Goal: Task Accomplishment & Management: Complete application form

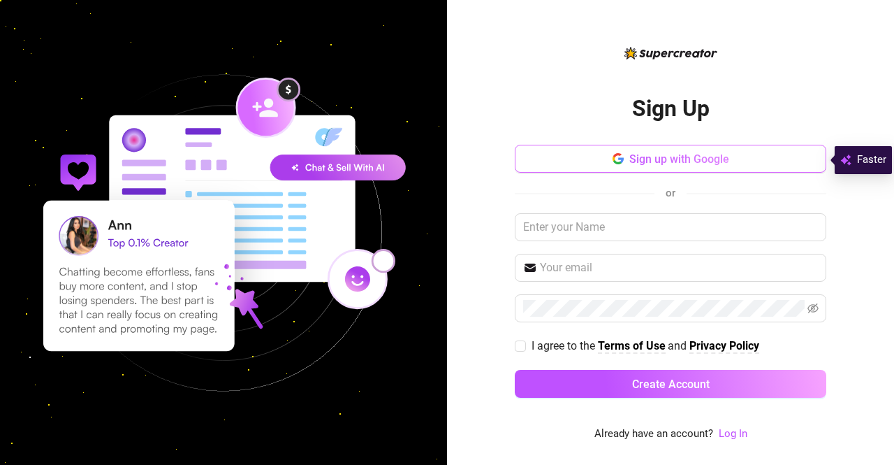
click at [667, 165] on span "Sign up with Google" at bounding box center [680, 158] width 100 height 13
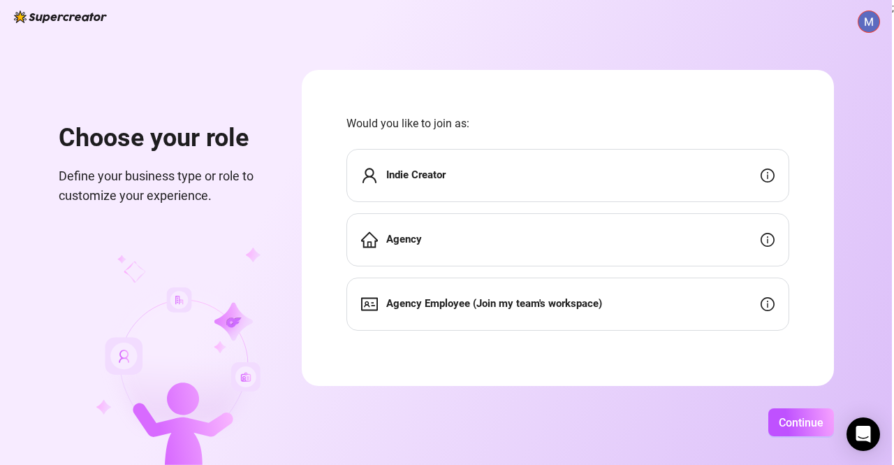
click at [453, 222] on div "Agency" at bounding box center [568, 239] width 443 height 53
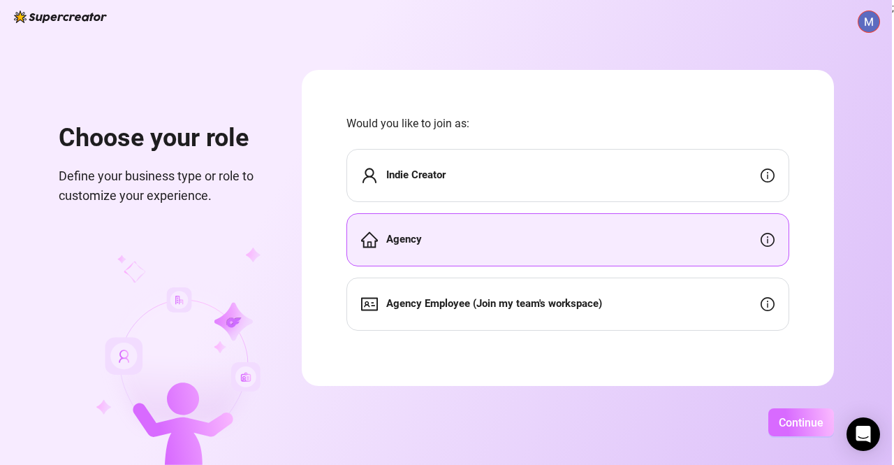
click at [780, 418] on span "Continue" at bounding box center [801, 422] width 45 height 13
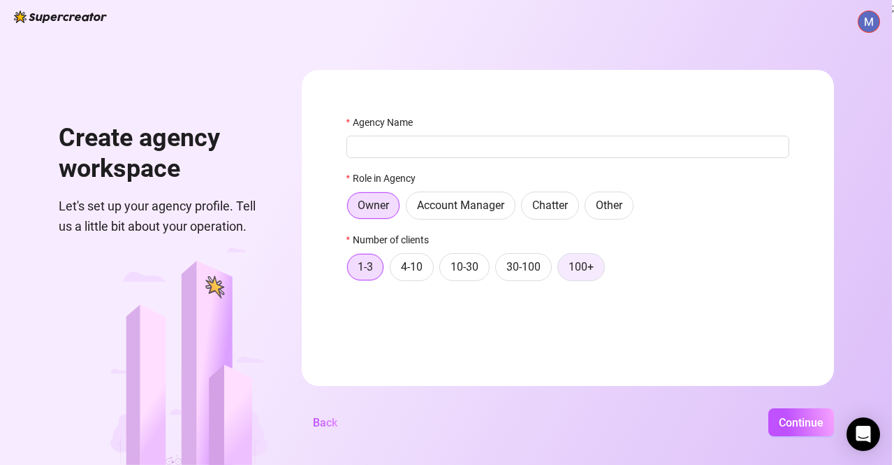
click at [586, 267] on span "100+" at bounding box center [581, 266] width 25 height 13
click at [562, 270] on input "100+" at bounding box center [562, 270] width 0 height 0
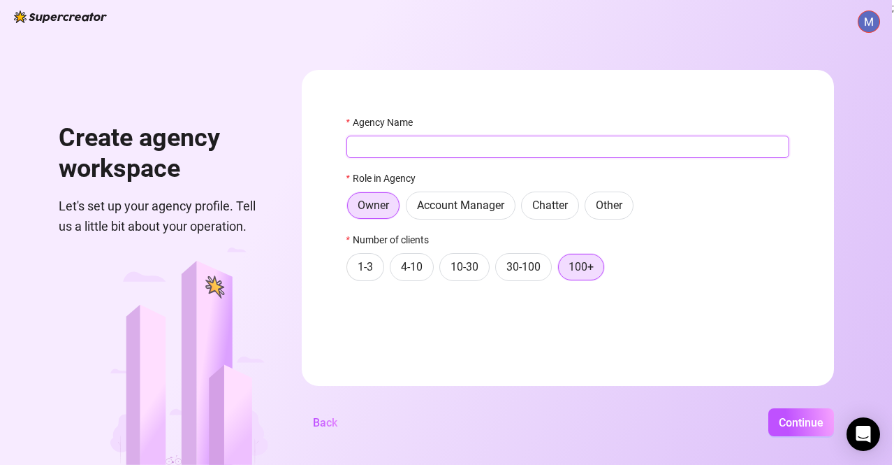
click at [479, 152] on input "Agency Name" at bounding box center [568, 147] width 443 height 22
type input "Inkanta"
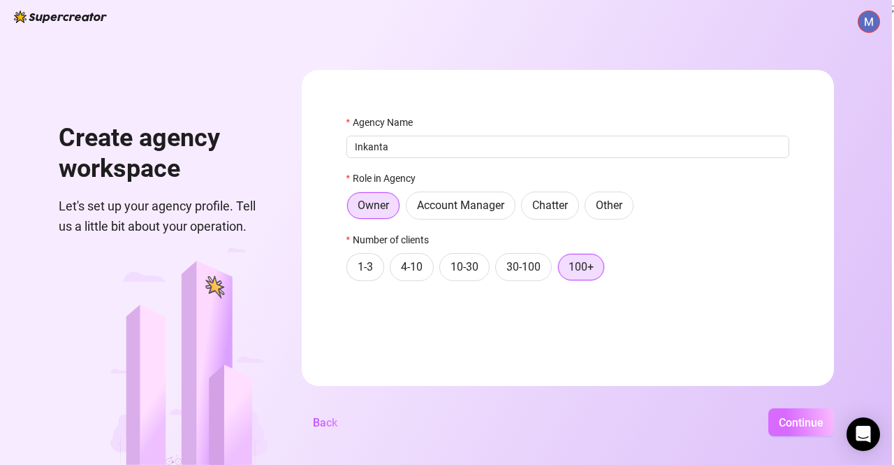
click at [783, 430] on button "Continue" at bounding box center [802, 422] width 66 height 28
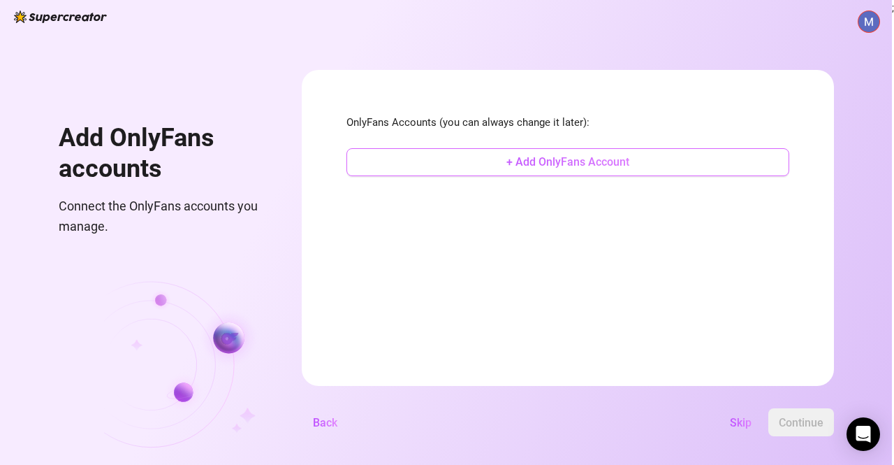
click at [543, 159] on span "+ Add OnlyFans Account" at bounding box center [568, 161] width 123 height 13
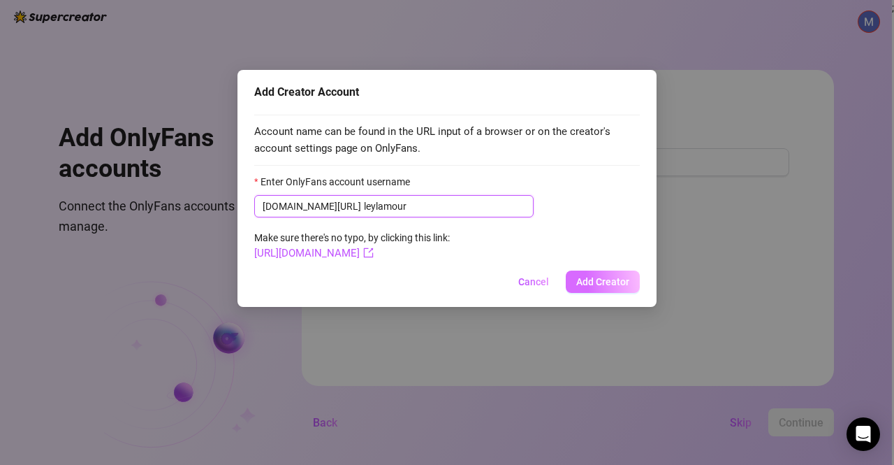
type input "leylamour"
click at [605, 273] on button "Add Creator" at bounding box center [603, 281] width 74 height 22
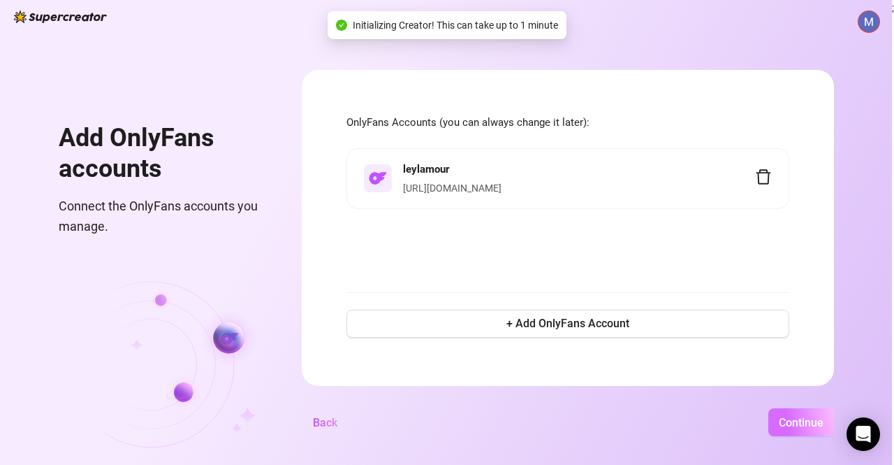
click at [808, 431] on button "Continue" at bounding box center [802, 422] width 66 height 28
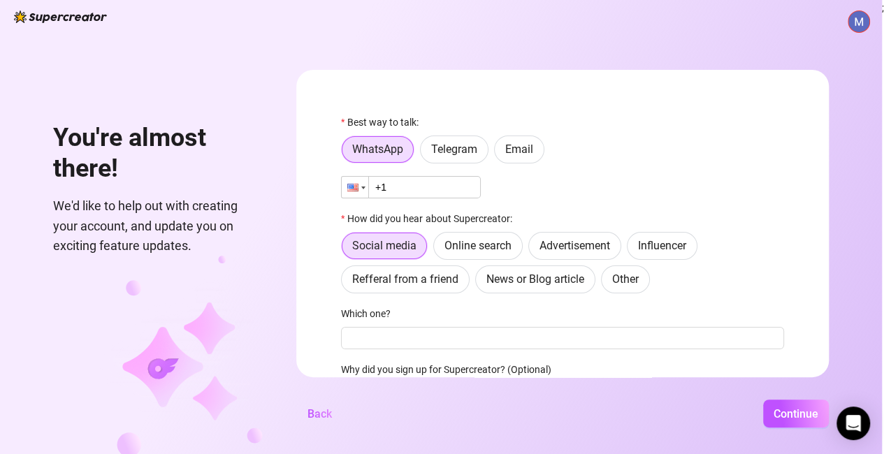
click at [365, 189] on div at bounding box center [363, 188] width 4 height 3
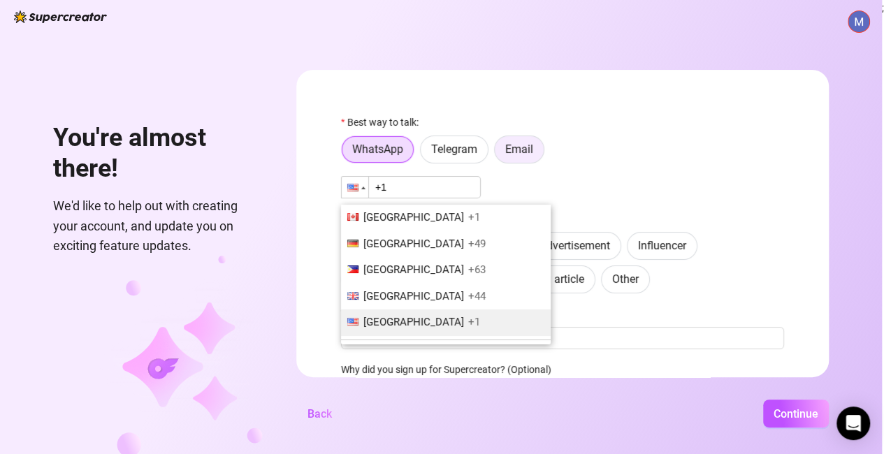
click at [533, 150] on span "Email" at bounding box center [519, 149] width 28 height 13
click at [498, 153] on input "Email" at bounding box center [498, 153] width 0 height 0
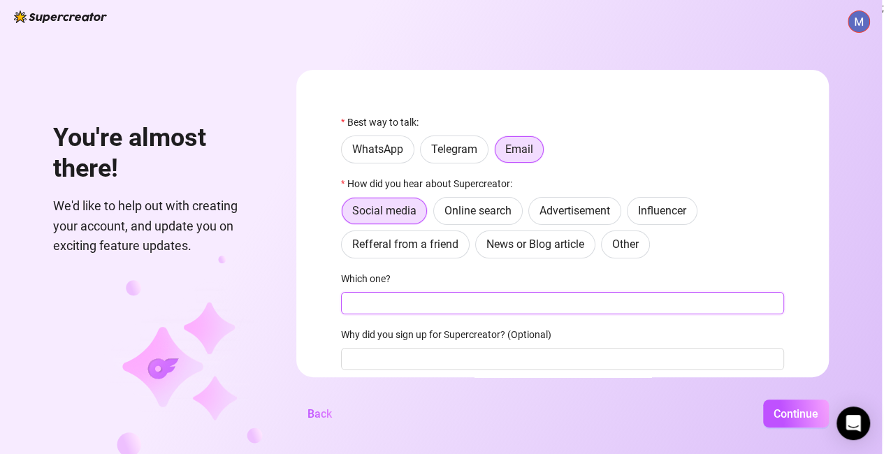
click at [379, 307] on input "Which one?" at bounding box center [562, 303] width 443 height 22
type input "Youtube"
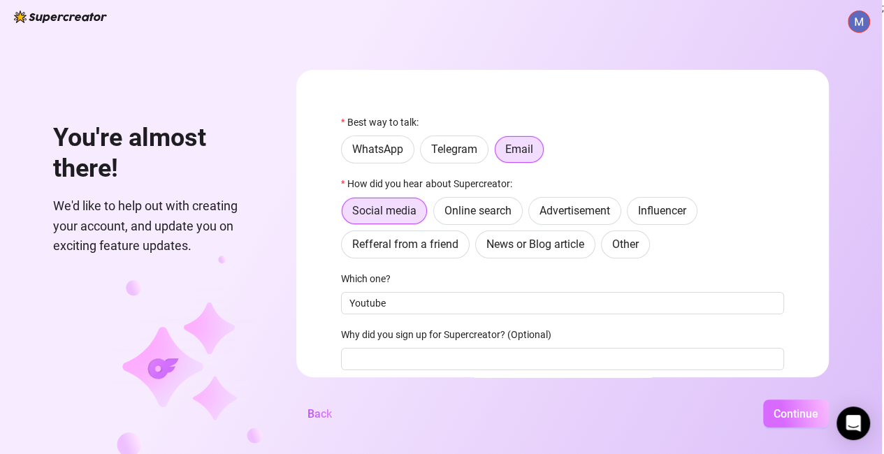
click at [794, 413] on button "Continue" at bounding box center [796, 414] width 66 height 28
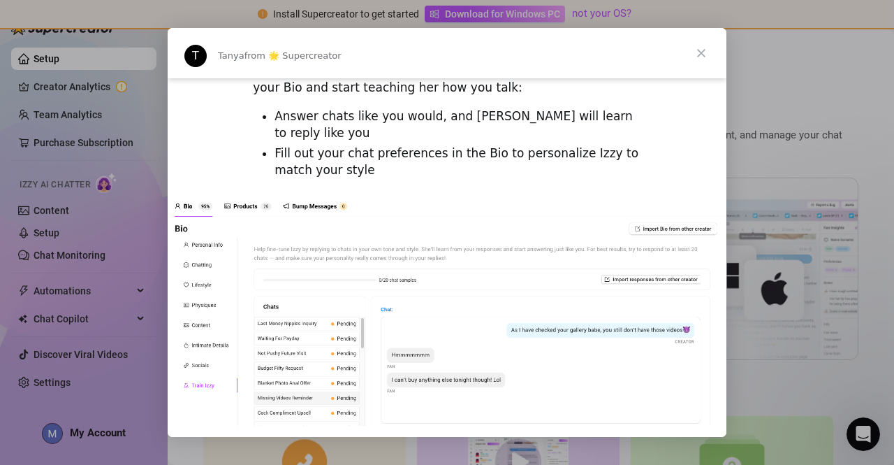
scroll to position [1971, 0]
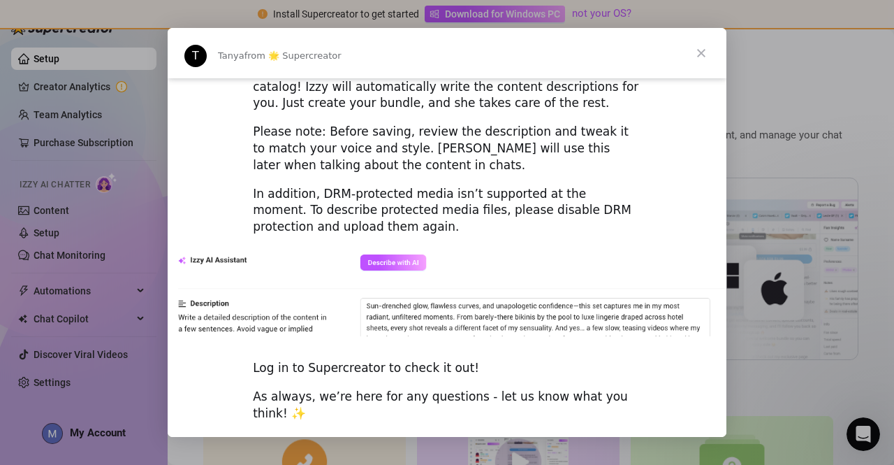
click at [697, 60] on span "Close" at bounding box center [701, 53] width 50 height 50
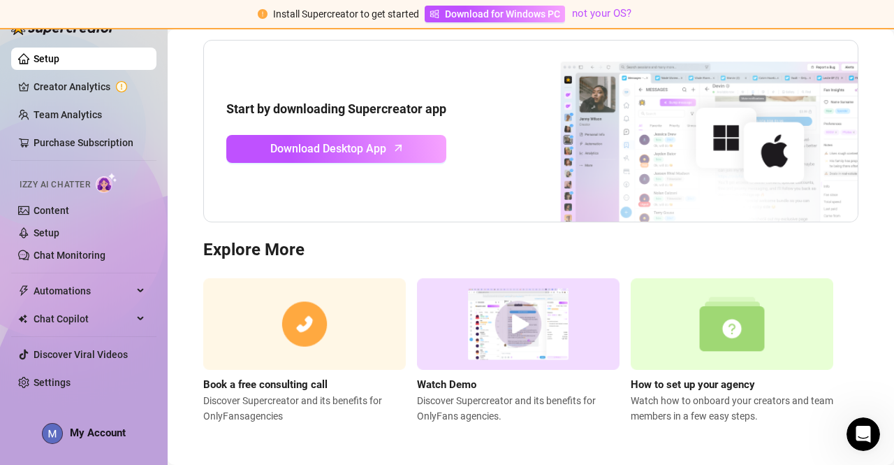
scroll to position [0, 0]
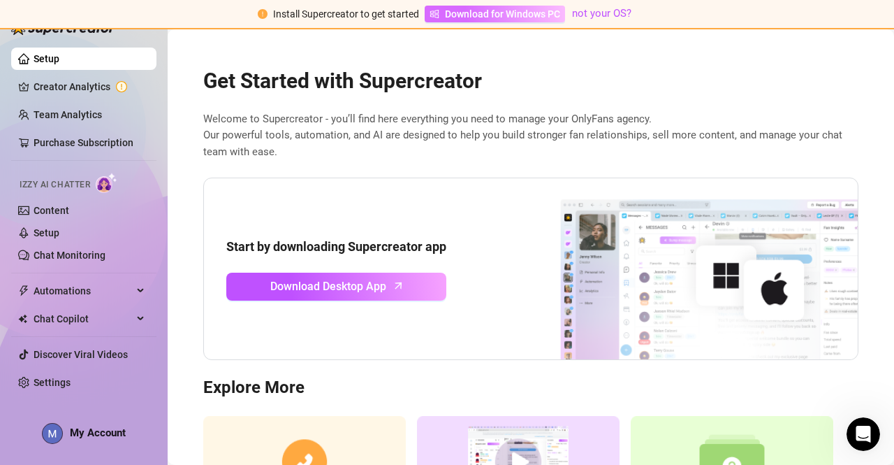
click at [513, 16] on span "Download for Windows PC" at bounding box center [502, 13] width 115 height 15
